Goal: Task Accomplishment & Management: Use online tool/utility

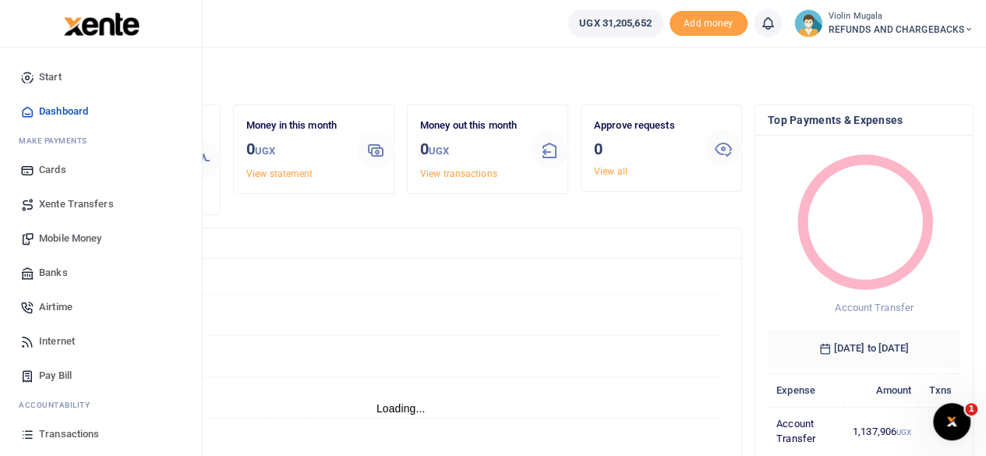
click at [83, 202] on span "Xente Transfers" at bounding box center [76, 204] width 75 height 16
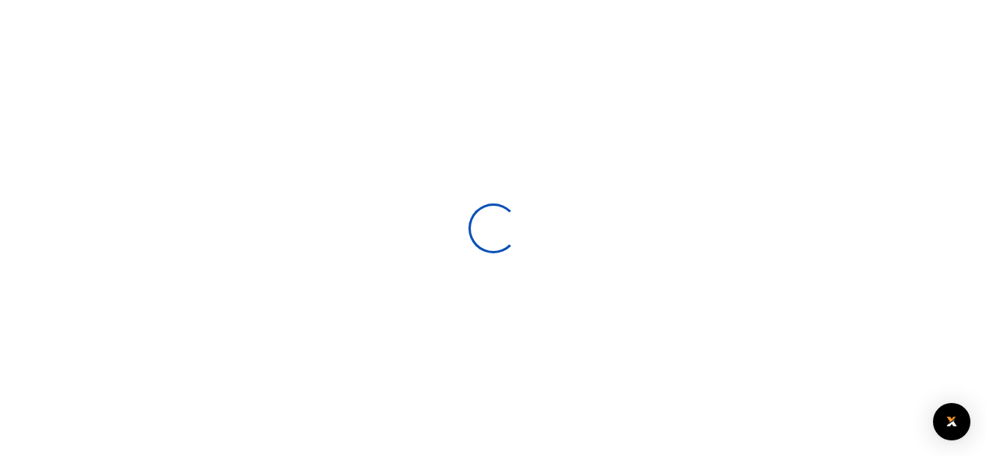
select select
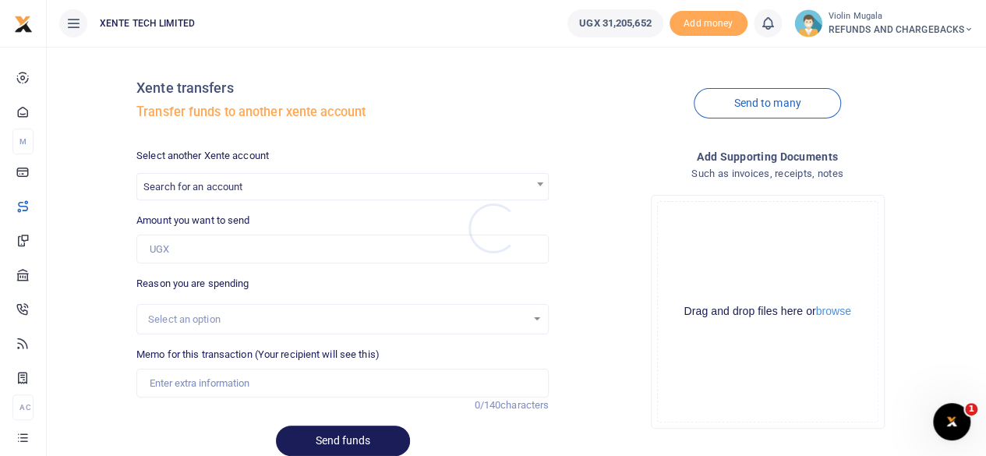
click at [262, 185] on div at bounding box center [493, 228] width 986 height 456
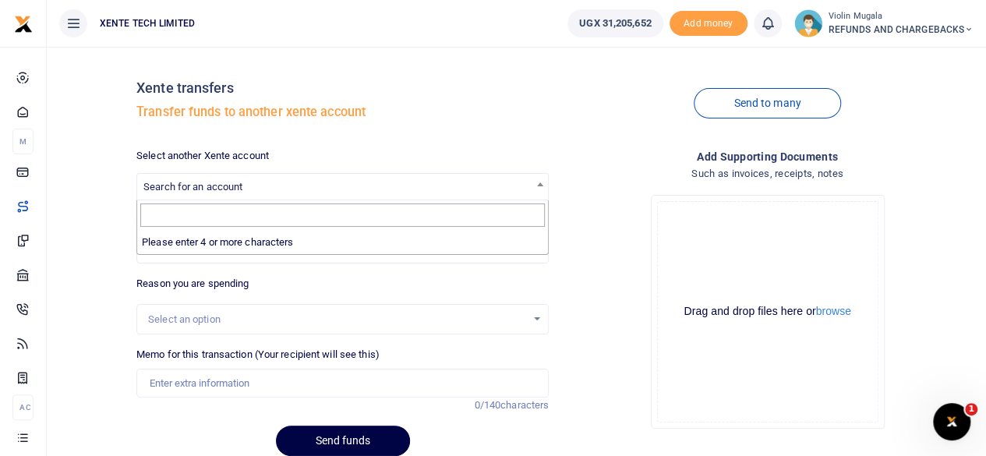
click at [262, 185] on span "Search for an account" at bounding box center [342, 186] width 411 height 24
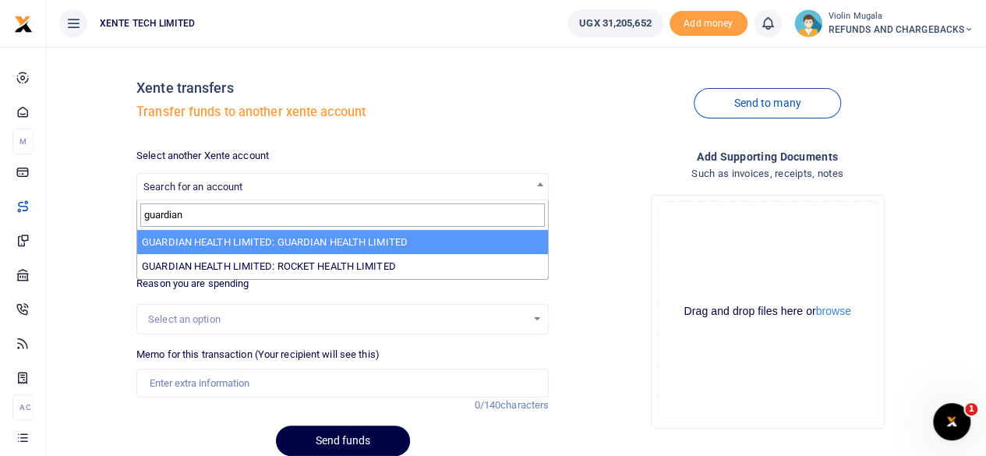
scroll to position [64, 0]
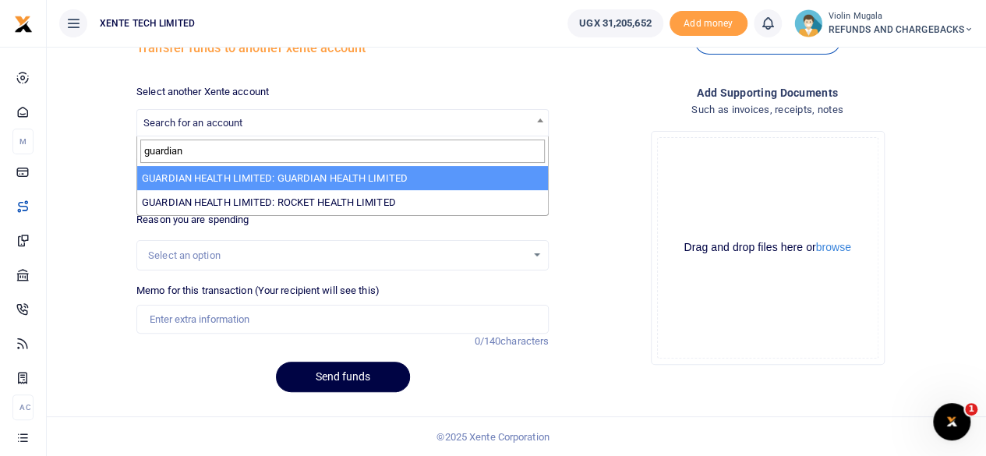
type input "guardian"
select select "4011"
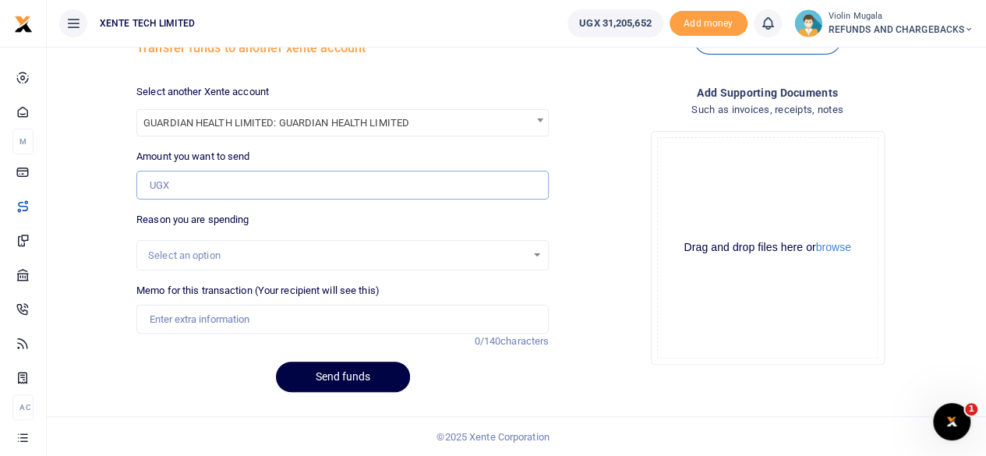
click at [183, 177] on input "Amount you want to send" at bounding box center [342, 186] width 412 height 30
paste input "122525"
type input "122,525"
click at [738, 241] on div "Drag and drop files here or browse" at bounding box center [768, 247] width 220 height 15
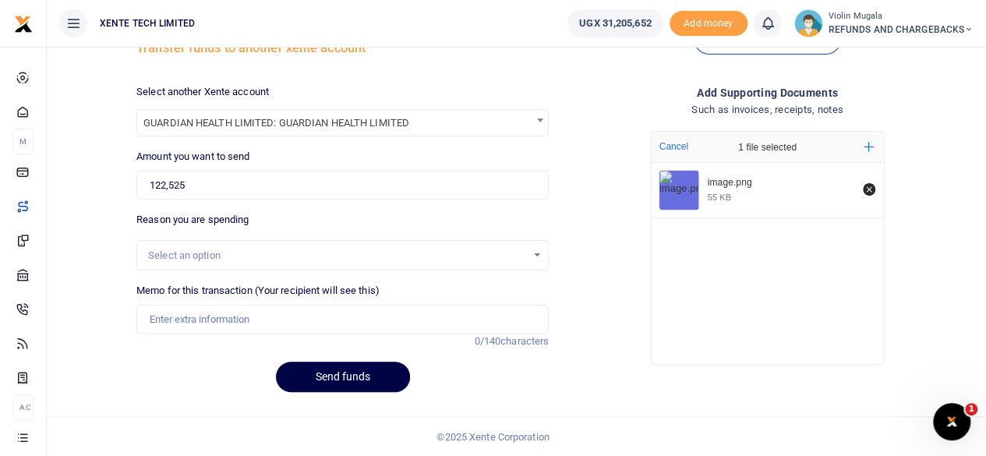
click at [705, 250] on div "image.png 55 KB" at bounding box center [768, 259] width 232 height 193
click at [198, 250] on div "Select an option" at bounding box center [337, 256] width 378 height 16
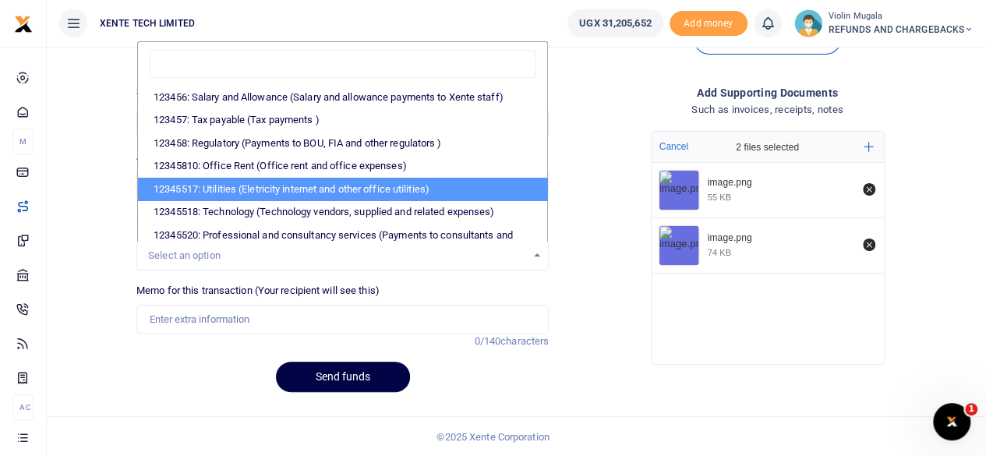
scroll to position [295, 0]
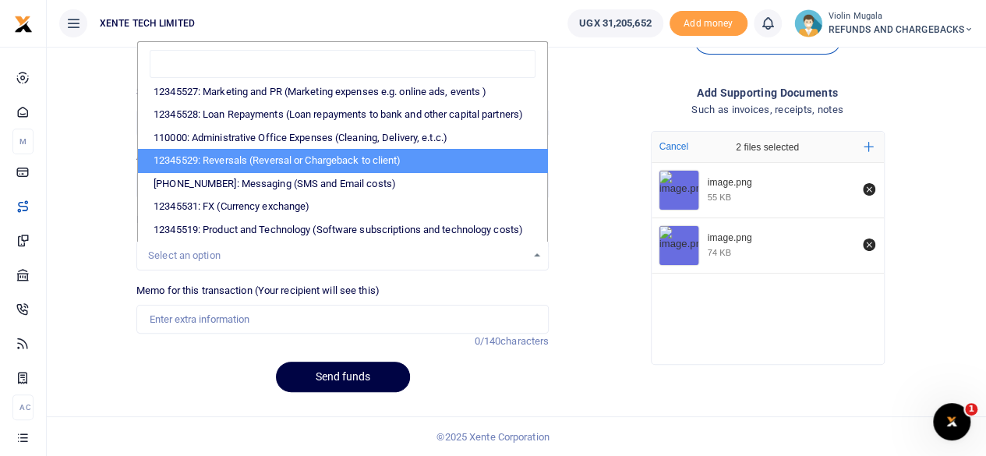
click at [234, 149] on li "12345529: Reversals (Reversal or Chargeback to client)" at bounding box center [342, 160] width 409 height 23
select select "56"
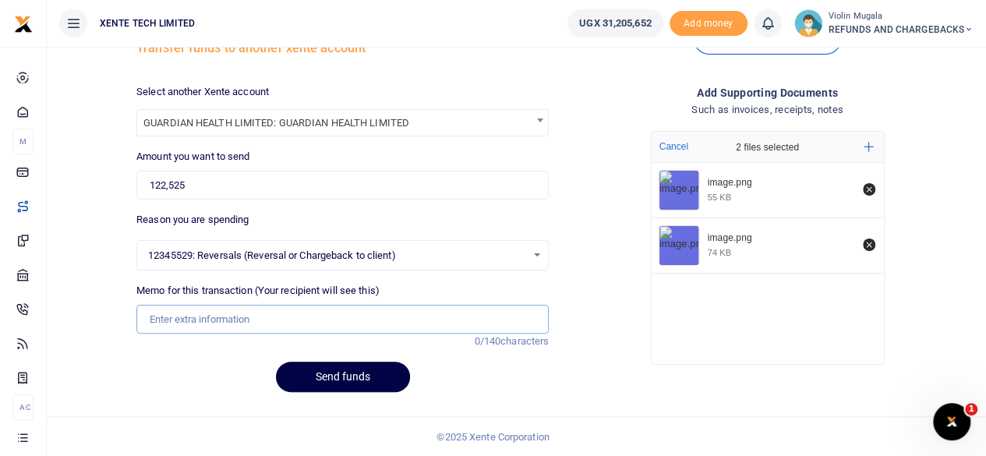
click at [205, 323] on input "Memo for this transaction (Your recipient will see this)" at bounding box center [342, 320] width 412 height 30
type input "Money was sent to a blocked number"
click at [358, 377] on button "Send funds" at bounding box center [343, 377] width 134 height 30
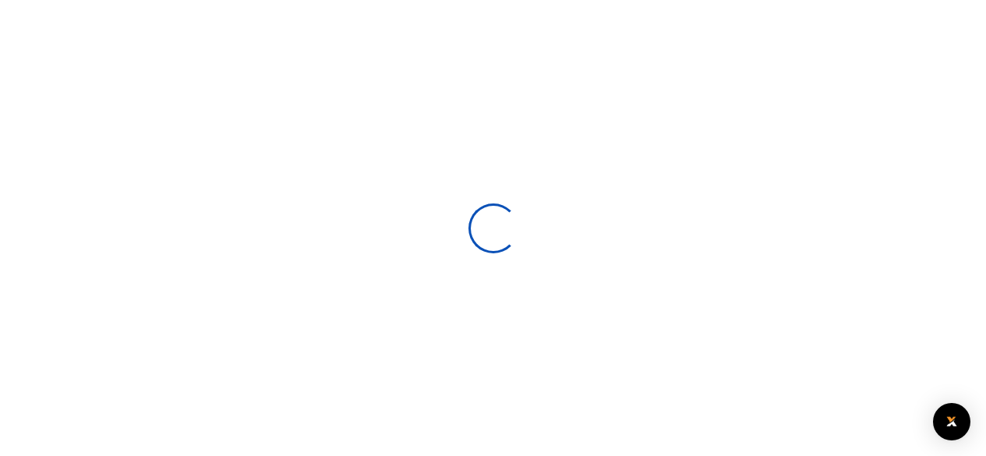
select select
